Goal: Task Accomplishment & Management: Manage account settings

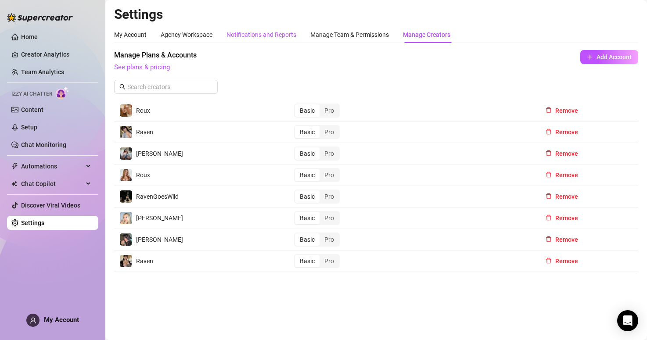
click at [281, 39] on div "Notifications and Reports" at bounding box center [262, 35] width 70 height 10
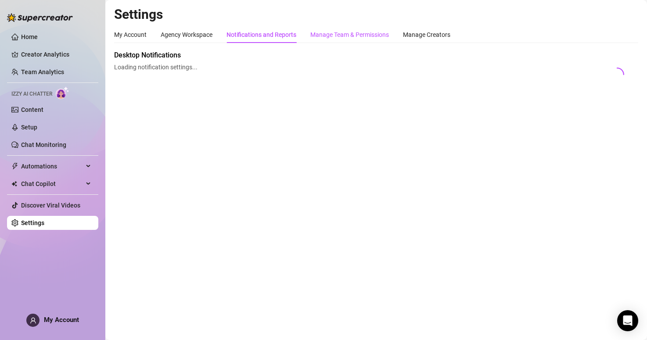
click at [344, 33] on div "Manage Team & Permissions" at bounding box center [350, 35] width 79 height 10
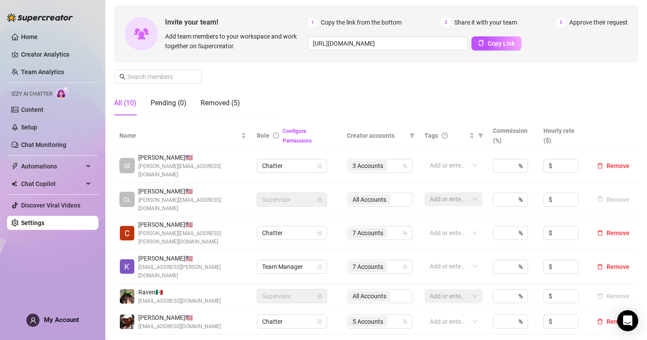
scroll to position [88, 0]
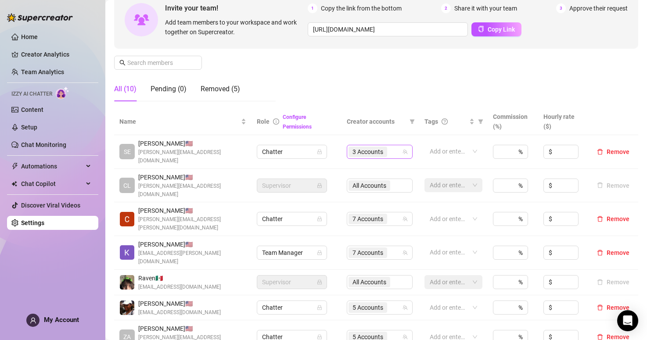
click at [397, 150] on div "3 Accounts" at bounding box center [375, 152] width 53 height 12
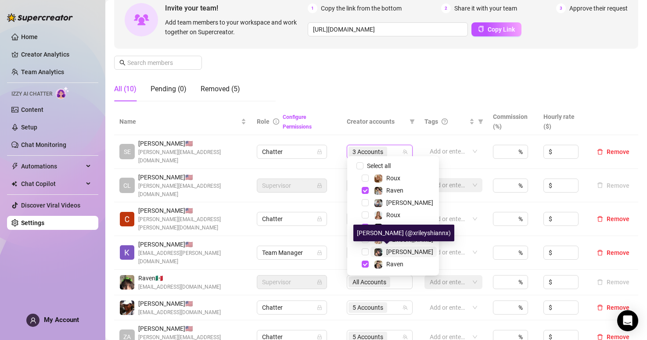
click at [384, 249] on div "[PERSON_NAME]" at bounding box center [403, 252] width 59 height 11
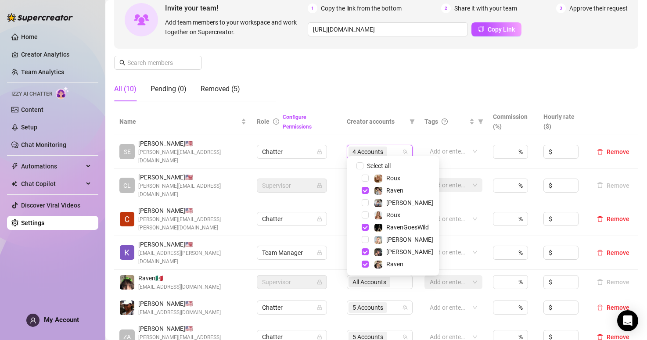
click at [383, 94] on div "Manage Team Members Manage your team members, their commission and hourly rate,…" at bounding box center [376, 35] width 524 height 147
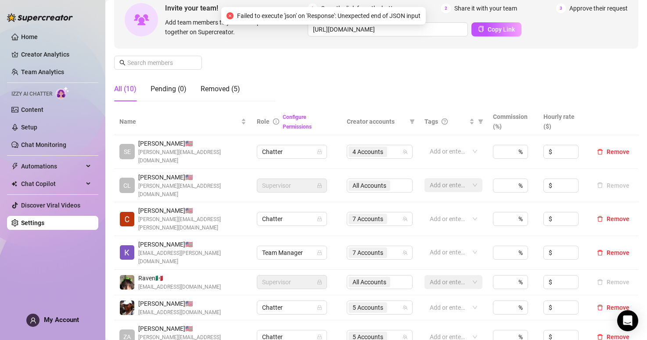
click at [395, 179] on div "All Accounts" at bounding box center [380, 186] width 66 height 14
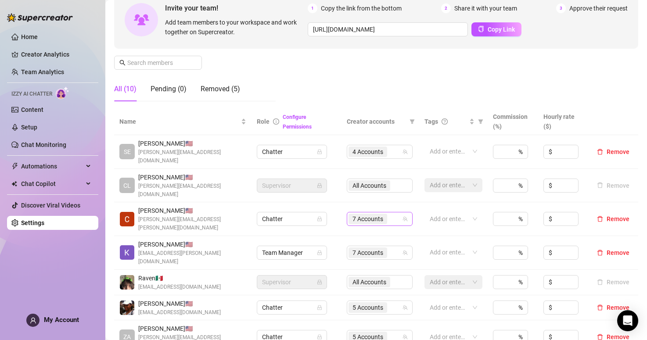
click at [394, 213] on div "7 Accounts" at bounding box center [375, 219] width 53 height 12
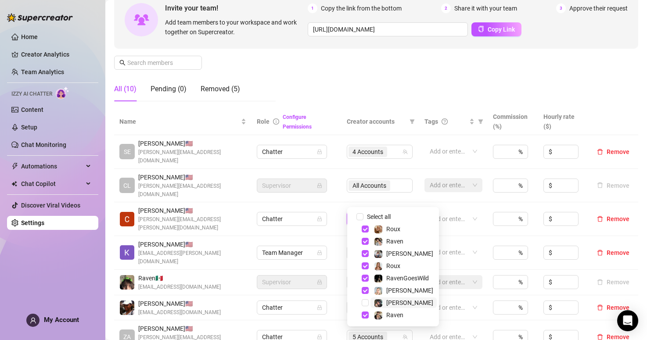
click at [385, 303] on div "[PERSON_NAME]" at bounding box center [403, 303] width 59 height 11
checkbox input "true"
click at [375, 94] on div "Manage Team Members Manage your team members, their commission and hourly rate,…" at bounding box center [376, 35] width 524 height 147
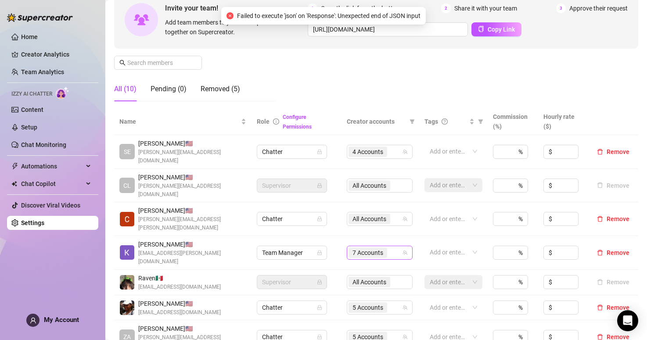
click at [393, 247] on div "7 Accounts" at bounding box center [375, 253] width 53 height 12
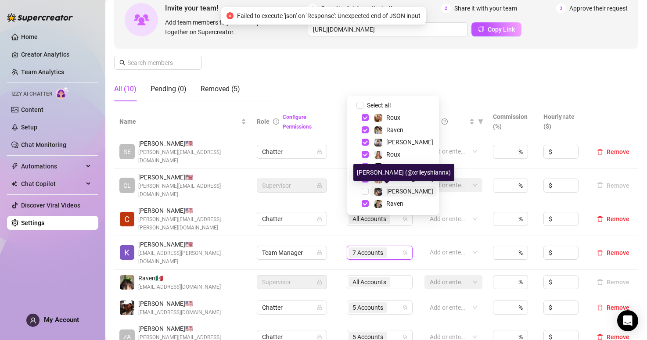
click at [390, 189] on span "[PERSON_NAME]" at bounding box center [410, 191] width 47 height 7
checkbox input "true"
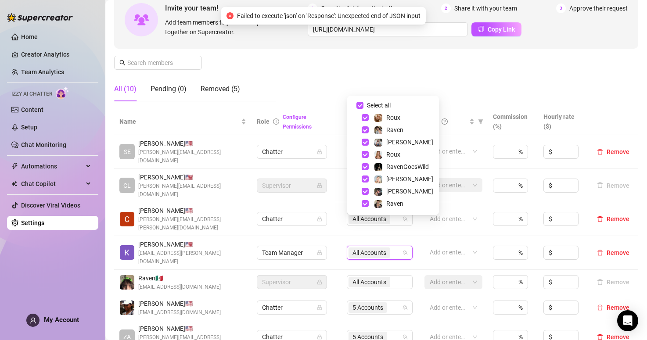
click at [340, 270] on td "Supervisor" at bounding box center [297, 282] width 90 height 25
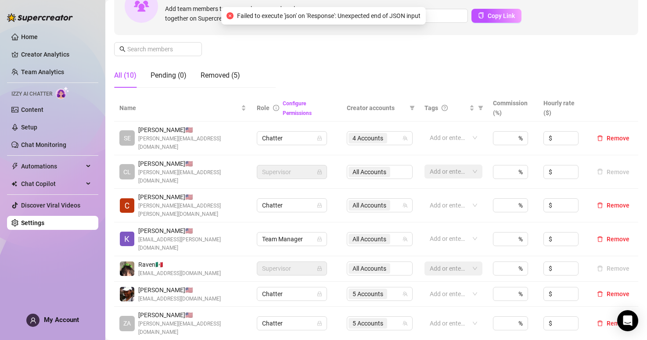
scroll to position [120, 0]
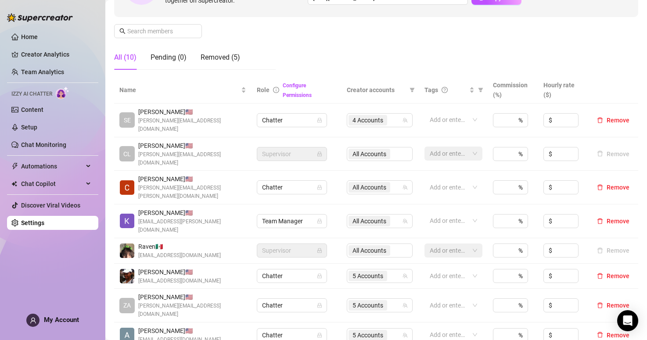
click at [397, 244] on div "All Accounts" at bounding box center [380, 251] width 66 height 14
click at [385, 244] on div "All Accounts" at bounding box center [380, 251] width 66 height 14
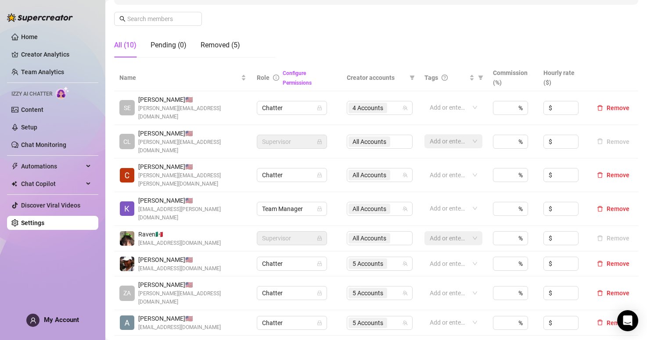
scroll to position [134, 0]
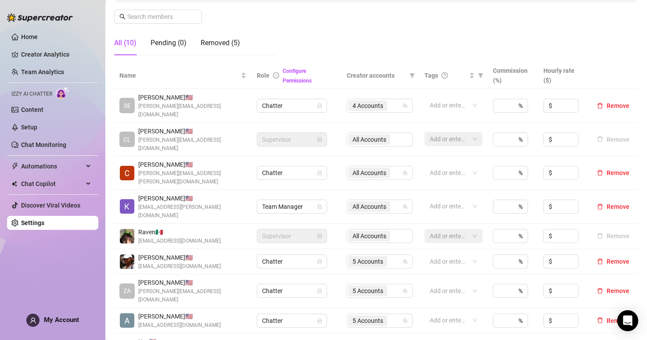
click at [367, 229] on div "All Accounts" at bounding box center [380, 236] width 66 height 14
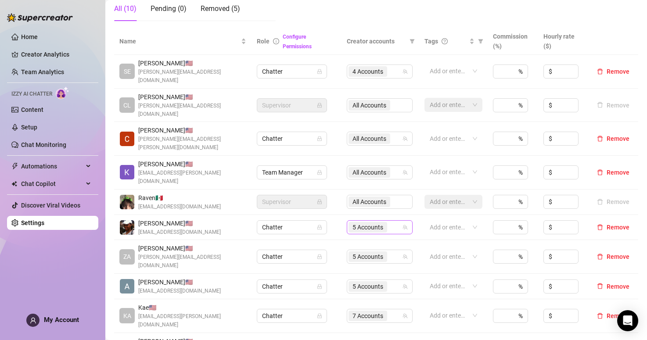
scroll to position [182, 0]
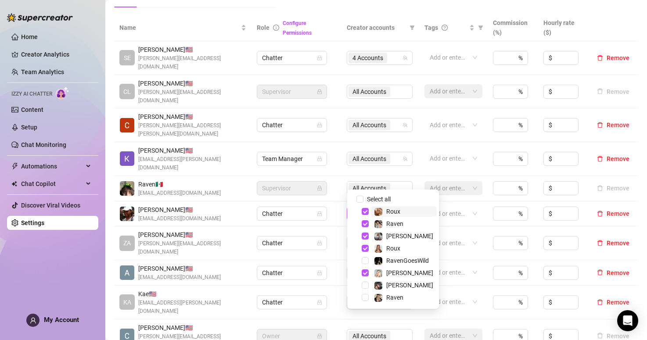
click at [378, 209] on span "5 Accounts" at bounding box center [368, 214] width 31 height 10
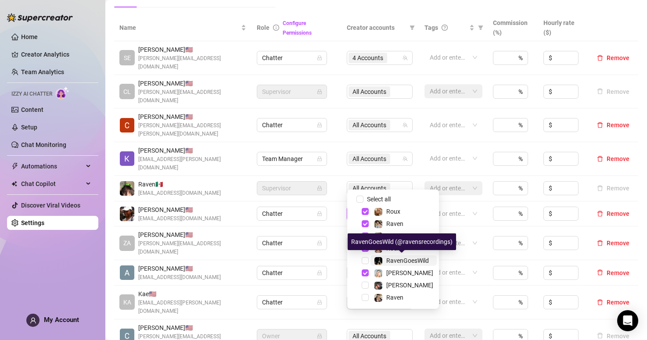
click at [380, 263] on img at bounding box center [379, 261] width 8 height 8
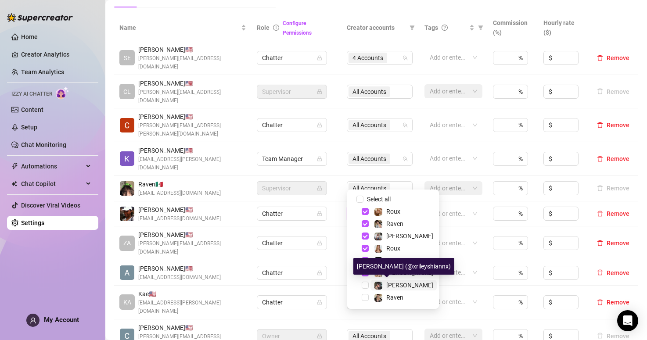
click at [379, 286] on img at bounding box center [379, 286] width 8 height 8
click at [379, 297] on img at bounding box center [379, 298] width 8 height 8
checkbox input "true"
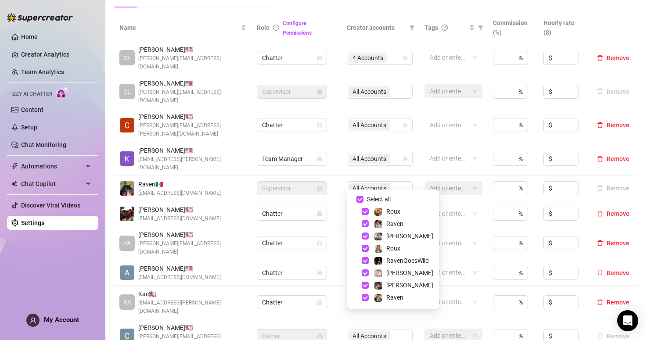
click at [331, 202] on td "Chatter" at bounding box center [297, 214] width 90 height 25
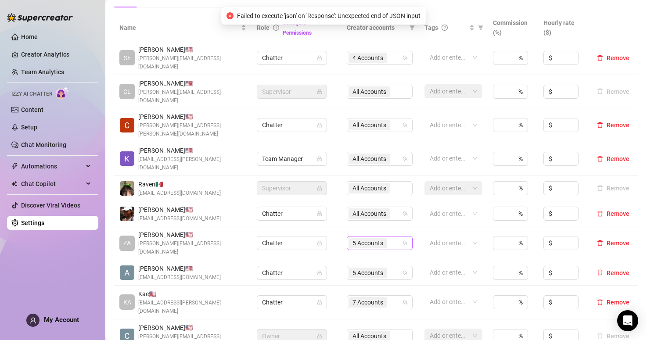
click at [376, 239] on span "5 Accounts" at bounding box center [368, 244] width 31 height 10
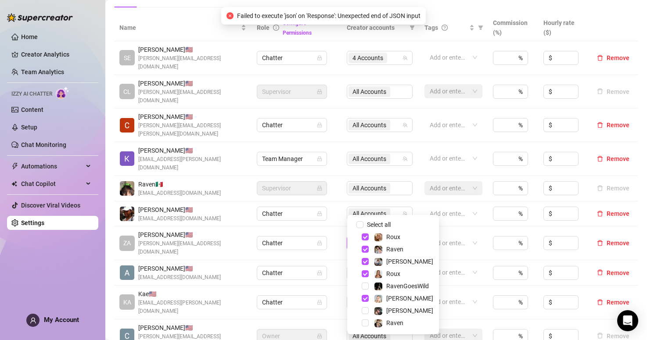
click at [375, 292] on div "RavenGoesWild" at bounding box center [393, 286] width 87 height 11
click at [372, 288] on span "RavenGoesWild" at bounding box center [404, 286] width 66 height 11
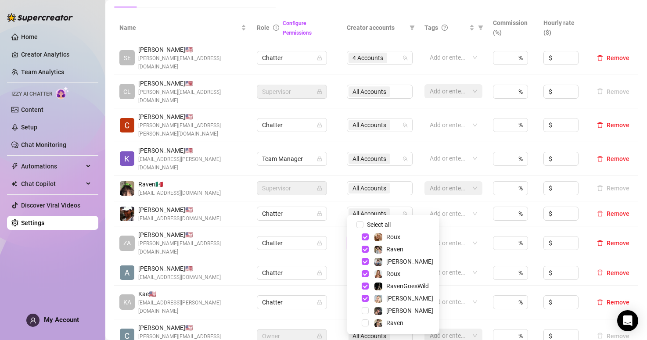
drag, startPoint x: 373, startPoint y: 305, endPoint x: 376, endPoint y: 315, distance: 10.6
click at [373, 304] on div "[PERSON_NAME]" at bounding box center [393, 298] width 87 height 11
click at [376, 312] on img at bounding box center [379, 311] width 8 height 8
drag, startPoint x: 383, startPoint y: 325, endPoint x: 327, endPoint y: 215, distance: 124.0
click at [383, 325] on div "Raven" at bounding box center [388, 323] width 29 height 11
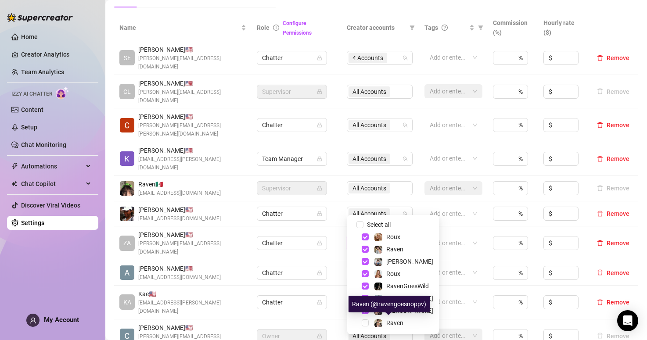
checkbox input "true"
click at [334, 227] on td "Chatter" at bounding box center [297, 244] width 90 height 34
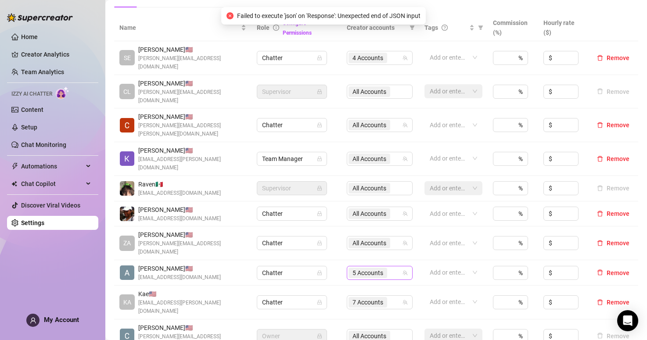
click at [363, 268] on span "5 Accounts" at bounding box center [368, 273] width 31 height 10
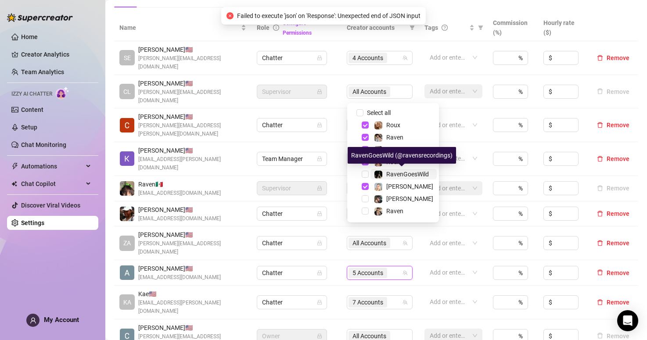
click at [391, 171] on span "RavenGoesWild" at bounding box center [408, 174] width 43 height 7
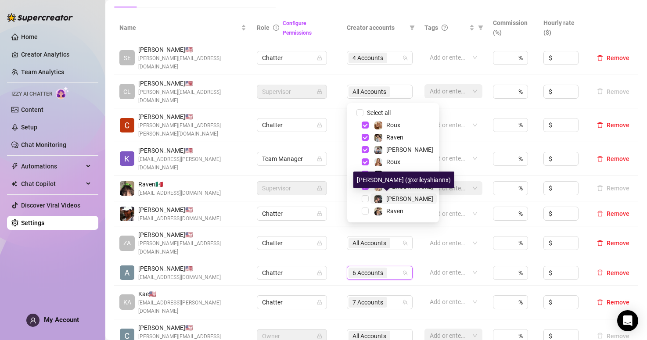
drag, startPoint x: 386, startPoint y: 196, endPoint x: 386, endPoint y: 207, distance: 10.5
click at [386, 196] on div "[PERSON_NAME]" at bounding box center [403, 199] width 59 height 11
click at [387, 209] on span "Raven" at bounding box center [395, 211] width 17 height 7
checkbox input "true"
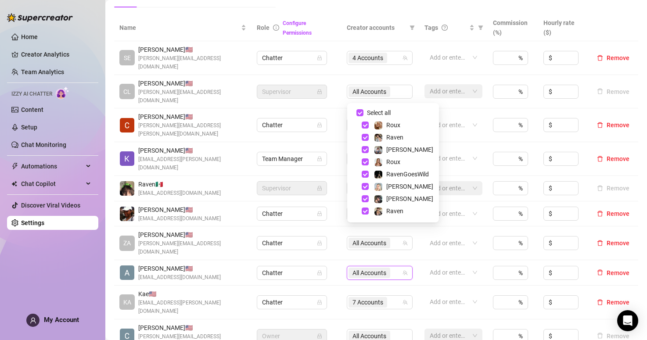
click at [368, 329] on div "All Accounts" at bounding box center [380, 336] width 66 height 14
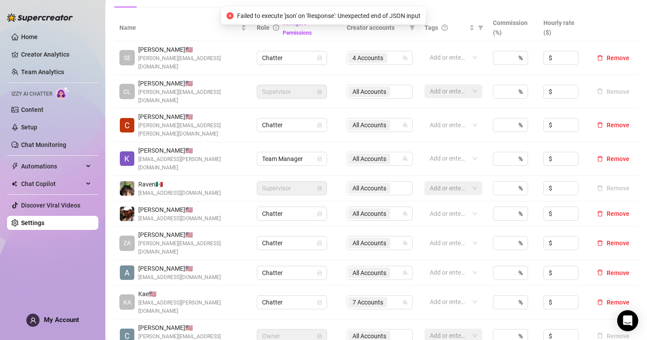
click at [368, 329] on div "All Accounts" at bounding box center [380, 336] width 66 height 14
click at [371, 329] on div "All Accounts" at bounding box center [380, 336] width 66 height 14
click at [372, 329] on div "All Accounts" at bounding box center [380, 336] width 66 height 14
click at [362, 329] on div "All Accounts" at bounding box center [380, 336] width 66 height 14
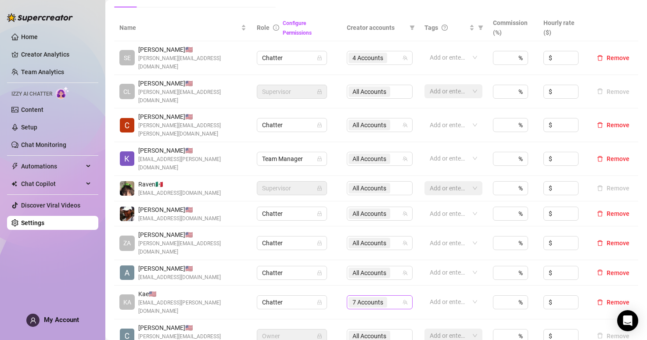
click at [364, 298] on span "7 Accounts" at bounding box center [368, 303] width 31 height 10
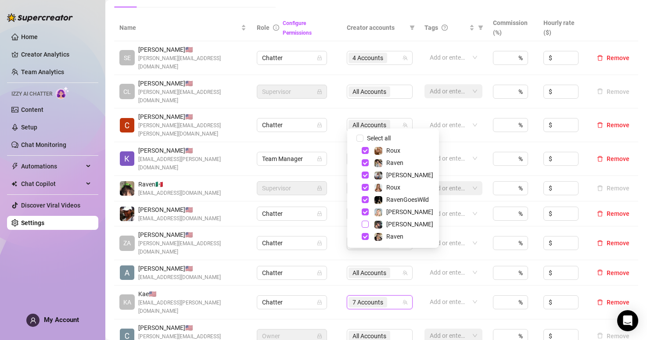
click at [368, 224] on span "Select tree node" at bounding box center [365, 224] width 7 height 7
checkbox input "true"
click at [352, 329] on div "All Accounts" at bounding box center [380, 336] width 66 height 14
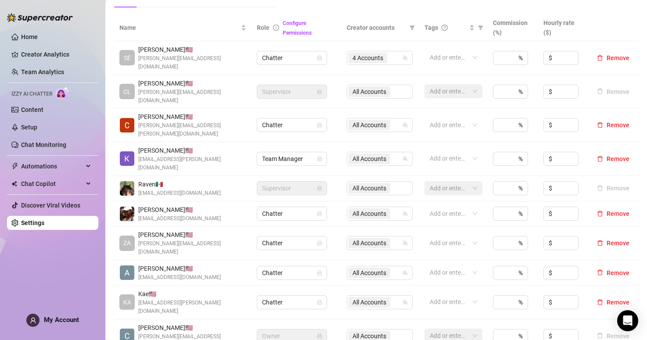
click at [366, 329] on div "All Accounts" at bounding box center [380, 336] width 66 height 14
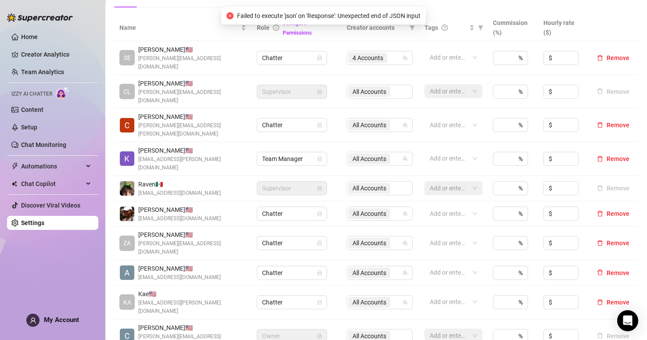
click at [370, 329] on div "All Accounts" at bounding box center [380, 336] width 66 height 14
click at [329, 227] on td "Chatter" at bounding box center [297, 244] width 90 height 34
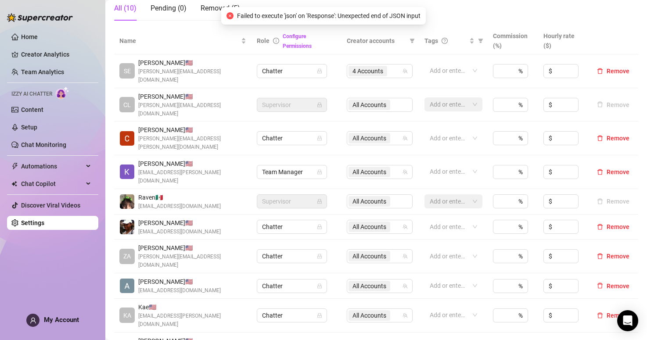
scroll to position [158, 0]
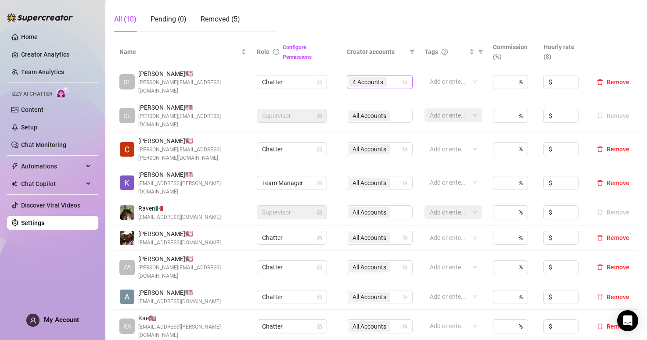
click at [372, 77] on span "4 Accounts" at bounding box center [368, 82] width 31 height 10
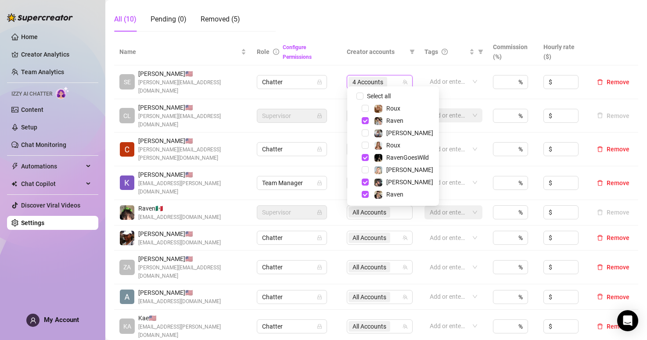
click at [336, 139] on td "Chatter" at bounding box center [297, 150] width 90 height 34
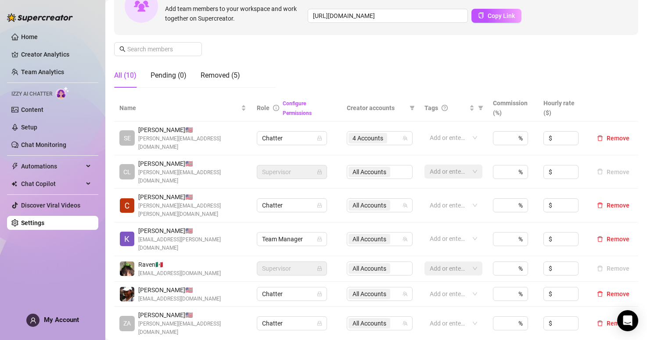
scroll to position [105, 0]
